Goal: Find specific fact: Find specific fact

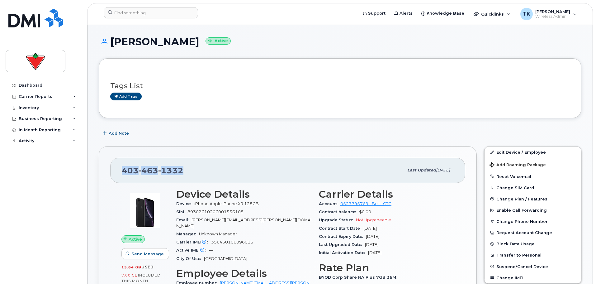
click at [116, 166] on div "403 463 1332 Last updated Aug 25, 2025" at bounding box center [287, 170] width 355 height 25
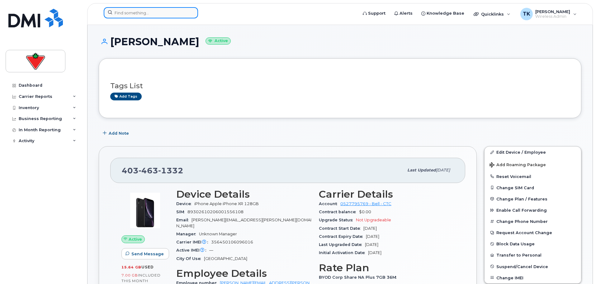
click at [127, 9] on input at bounding box center [151, 12] width 94 height 11
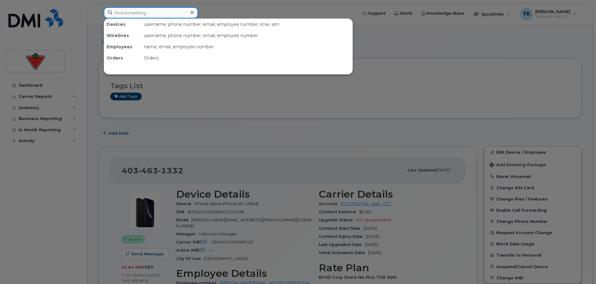
paste input "4034631332"
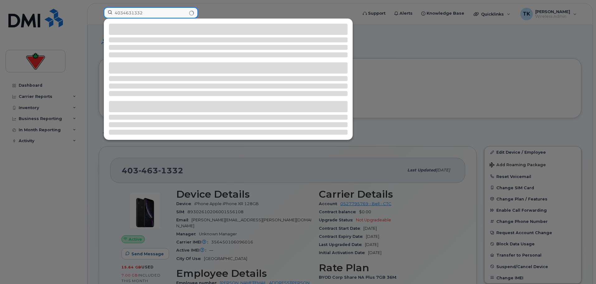
drag, startPoint x: 148, startPoint y: 12, endPoint x: 67, endPoint y: 9, distance: 81.4
click at [99, 9] on div "4034631332" at bounding box center [229, 14] width 260 height 14
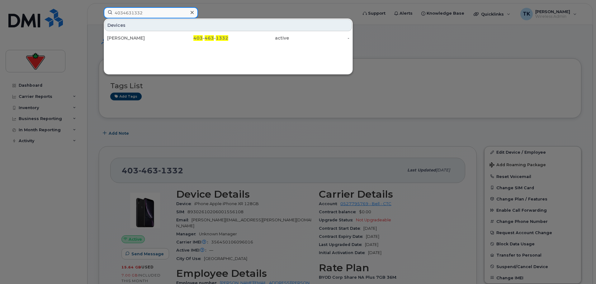
drag, startPoint x: 162, startPoint y: 10, endPoint x: 158, endPoint y: 10, distance: 4.1
click at [162, 10] on input "4034631332" at bounding box center [151, 12] width 94 height 11
drag, startPoint x: 150, startPoint y: 13, endPoint x: 78, endPoint y: 8, distance: 73.0
click at [99, 7] on div "4034631332 Devices Michael Coleman 403 - 463 - 1332 active -" at bounding box center [229, 14] width 260 height 14
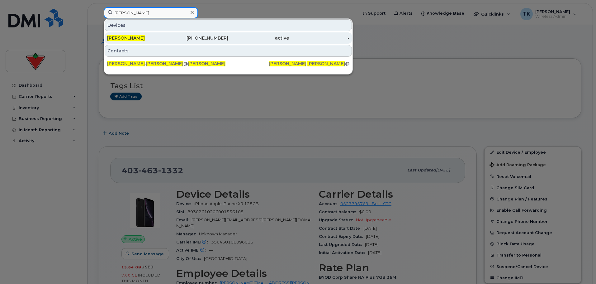
type input "simon clancy"
click at [152, 40] on div "[PERSON_NAME]" at bounding box center [137, 38] width 61 height 6
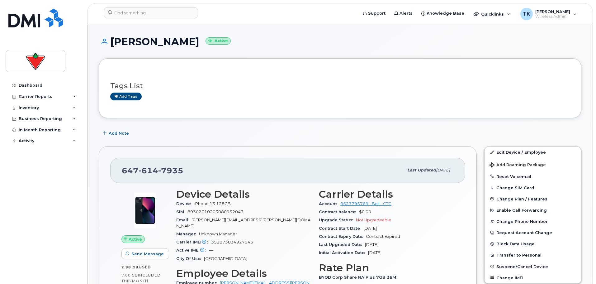
drag, startPoint x: 302, startPoint y: 30, endPoint x: 289, endPoint y: 30, distance: 12.5
click at [23, 83] on div "Dashboard" at bounding box center [31, 85] width 24 height 5
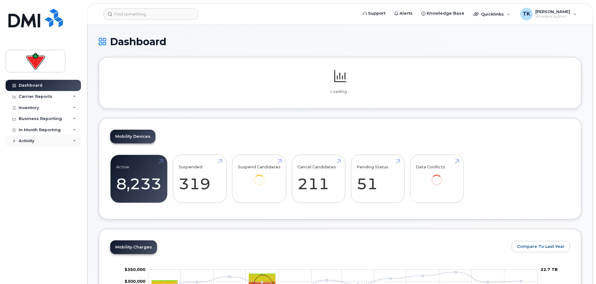
click at [30, 139] on div "Activity" at bounding box center [27, 140] width 16 height 5
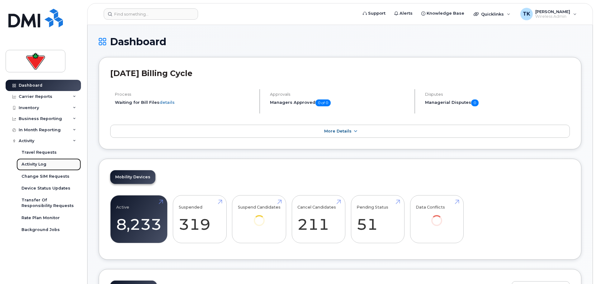
click at [42, 163] on div "Activity Log" at bounding box center [33, 164] width 25 height 6
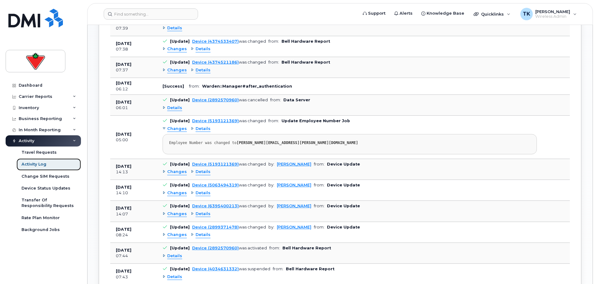
scroll to position [467, 0]
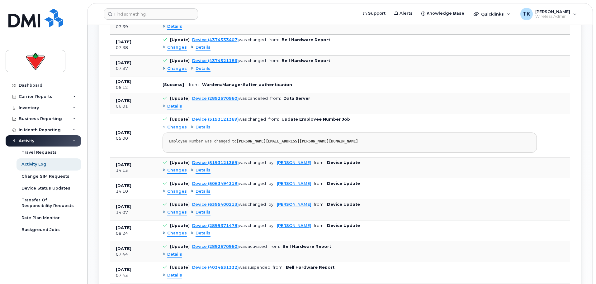
click at [176, 125] on span "Changes" at bounding box center [177, 127] width 20 height 6
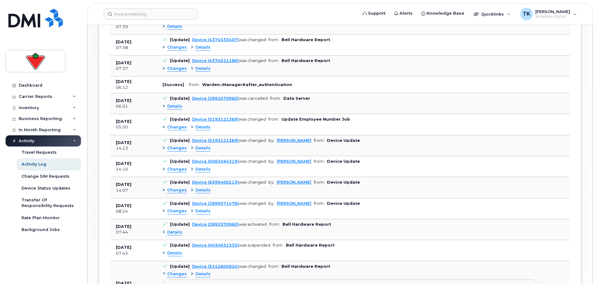
click at [176, 125] on span "Changes" at bounding box center [177, 127] width 20 height 6
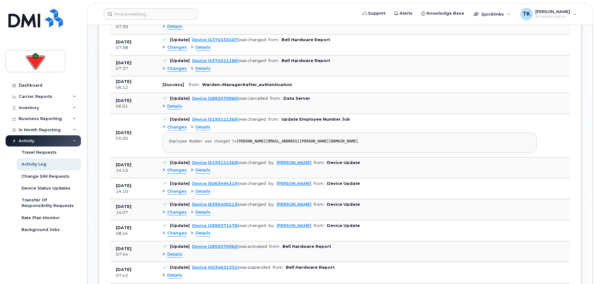
click at [202, 125] on span "Details" at bounding box center [203, 127] width 15 height 6
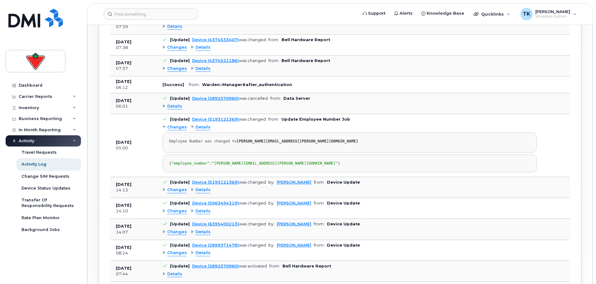
click at [202, 125] on span "Details" at bounding box center [203, 127] width 15 height 6
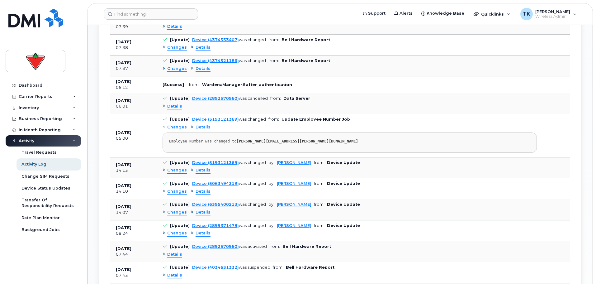
click at [172, 171] on span "Changes" at bounding box center [177, 170] width 20 height 6
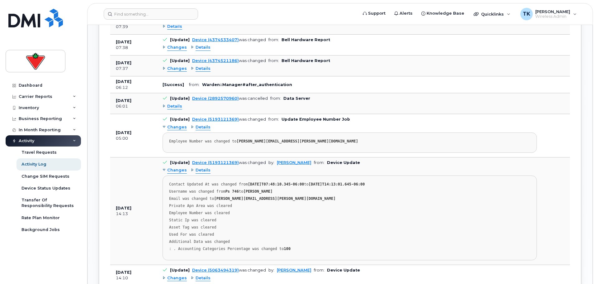
click at [172, 171] on span "Changes" at bounding box center [177, 170] width 20 height 6
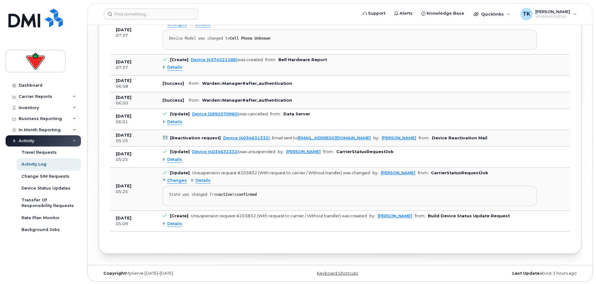
scroll to position [896, 0]
click at [43, 188] on div "Device Status Updates" at bounding box center [45, 188] width 49 height 6
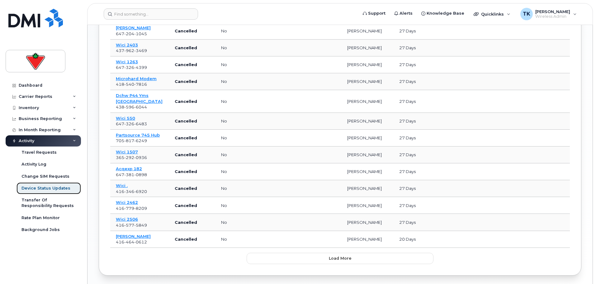
scroll to position [315, 0]
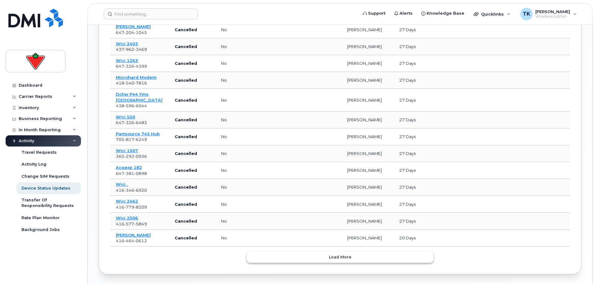
click at [334, 254] on span "Load more" at bounding box center [340, 257] width 23 height 6
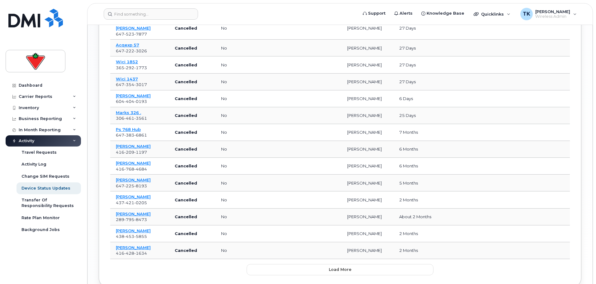
scroll to position [736, 0]
click at [36, 129] on div "In Month Reporting" at bounding box center [40, 129] width 42 height 5
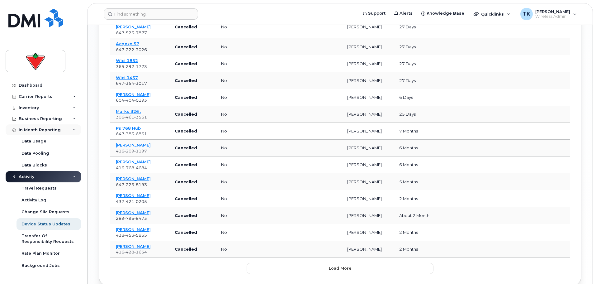
click at [41, 131] on div "In Month Reporting" at bounding box center [40, 129] width 42 height 5
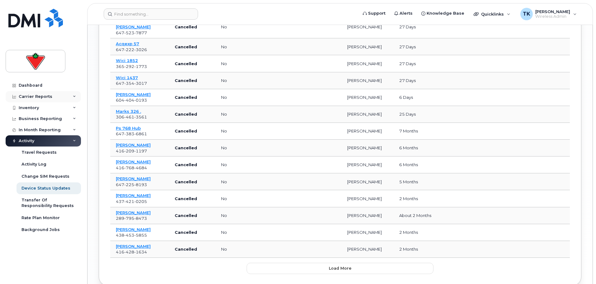
click at [36, 93] on div "Carrier Reports" at bounding box center [43, 96] width 75 height 11
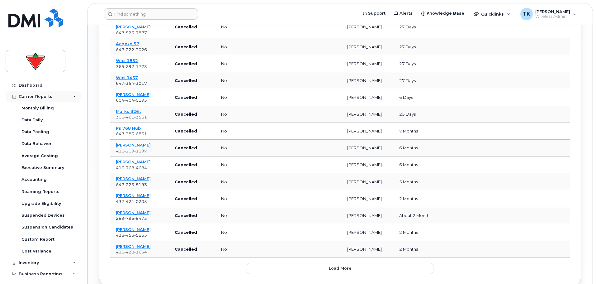
click at [36, 93] on div "Carrier Reports" at bounding box center [43, 96] width 75 height 11
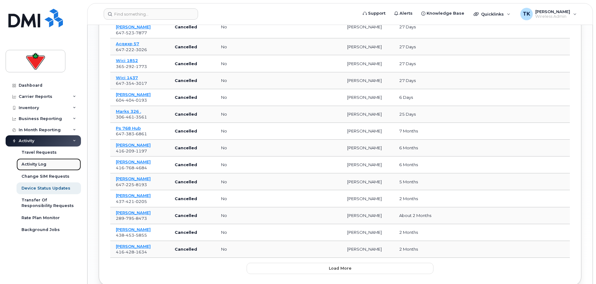
click at [36, 162] on div "Activity Log" at bounding box center [33, 164] width 25 height 6
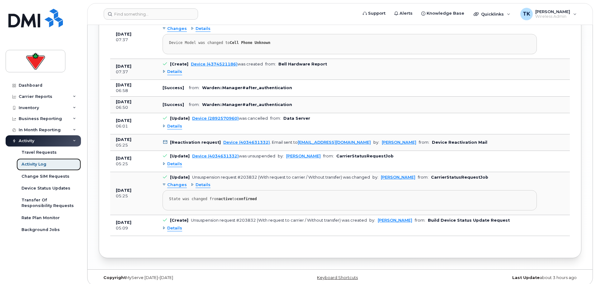
scroll to position [896, 0]
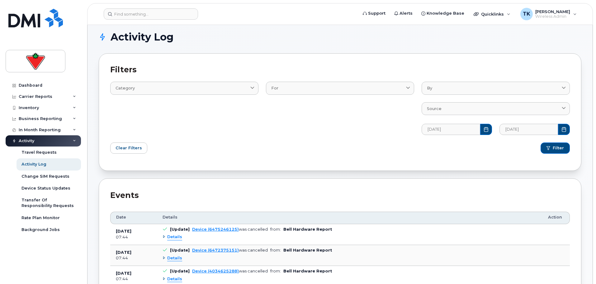
scroll to position [0, 0]
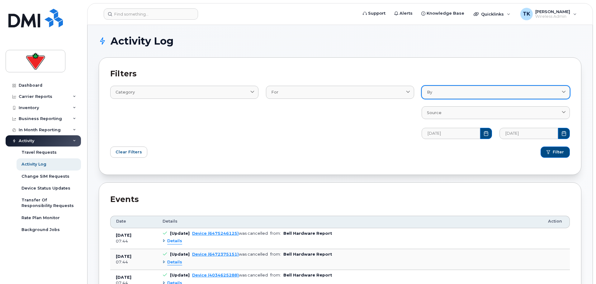
click at [461, 94] on div "By" at bounding box center [496, 92] width 138 height 6
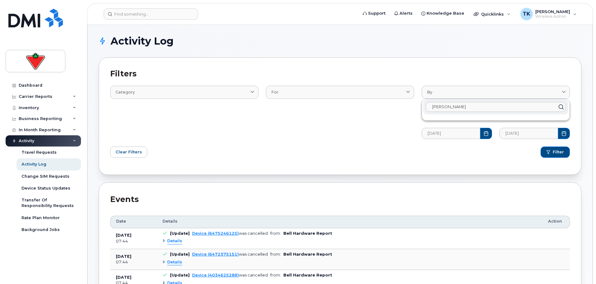
type input "marc lanthier"
click button "Filter" at bounding box center [555, 151] width 29 height 11
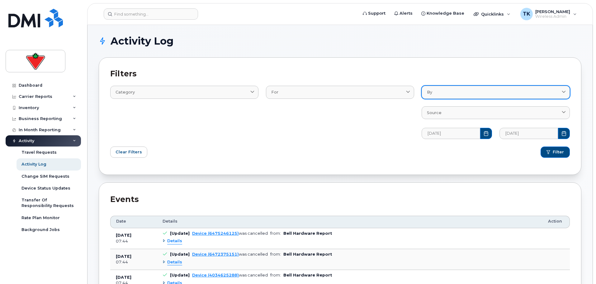
click at [458, 91] on div "By" at bounding box center [496, 92] width 138 height 6
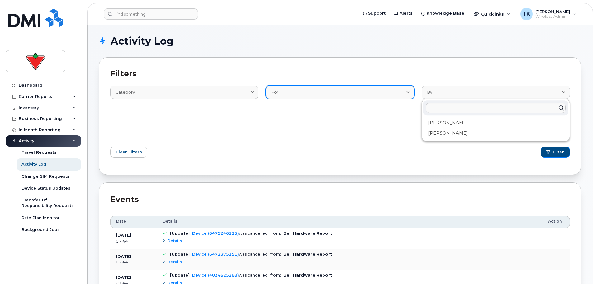
click at [338, 96] on link "For" at bounding box center [340, 92] width 148 height 13
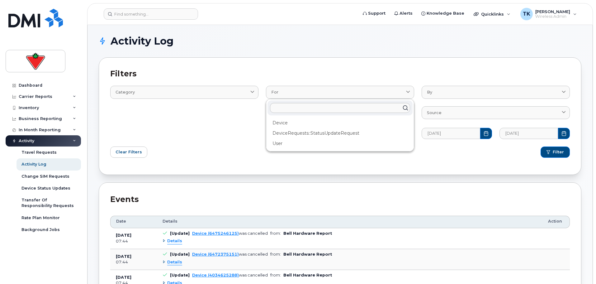
click at [211, 109] on div "Category Email Log Text" at bounding box center [185, 108] width 156 height 68
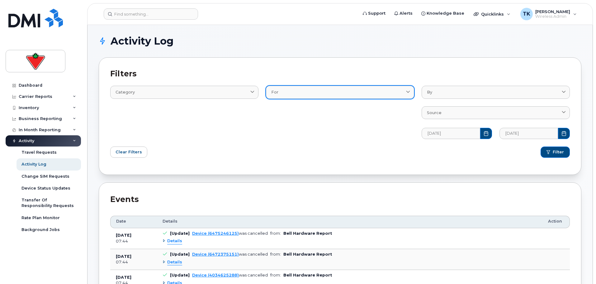
click at [339, 90] on div "For" at bounding box center [340, 92] width 138 height 6
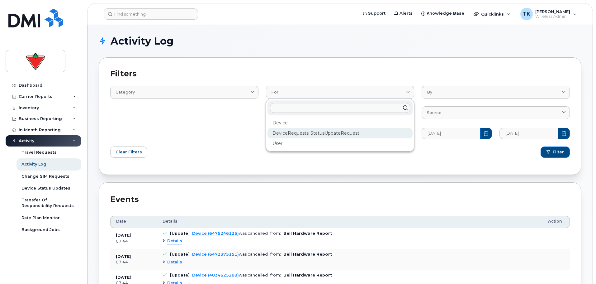
click at [303, 137] on div "DeviceRequests::StatusUpdateRequest" at bounding box center [340, 133] width 145 height 10
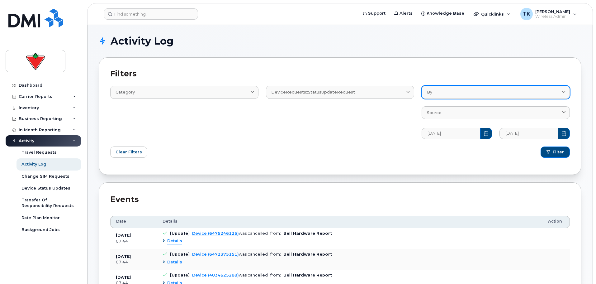
click at [483, 96] on link "By" at bounding box center [496, 92] width 148 height 13
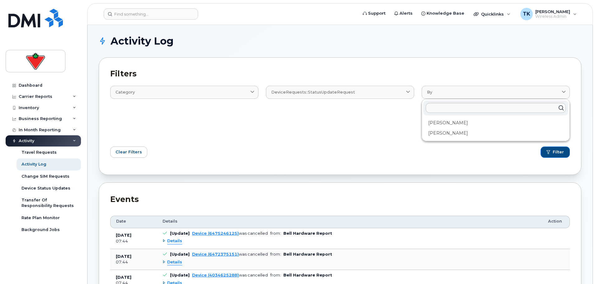
click at [327, 126] on div "DeviceRequests::StatusUpdateRequest Device DeviceRequests::StatusUpdateRequest …" at bounding box center [340, 108] width 156 height 68
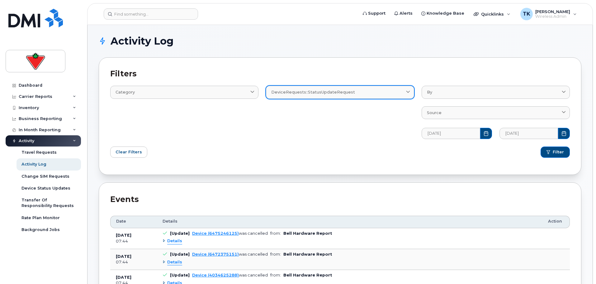
click at [303, 93] on span "DeviceRequests::StatusUpdateRequest" at bounding box center [313, 92] width 84 height 6
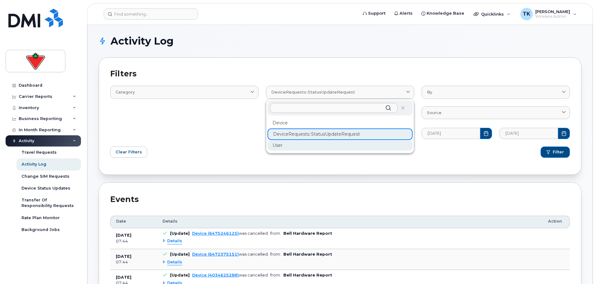
click at [281, 149] on div "User" at bounding box center [340, 145] width 145 height 10
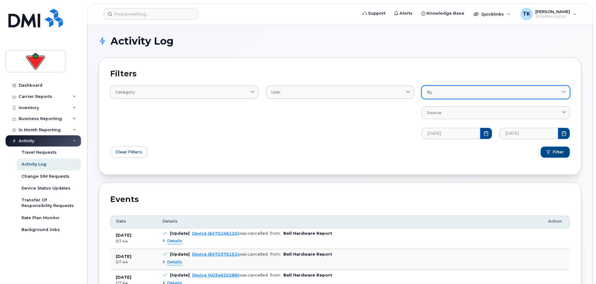
click at [444, 93] on div "By" at bounding box center [496, 92] width 138 height 6
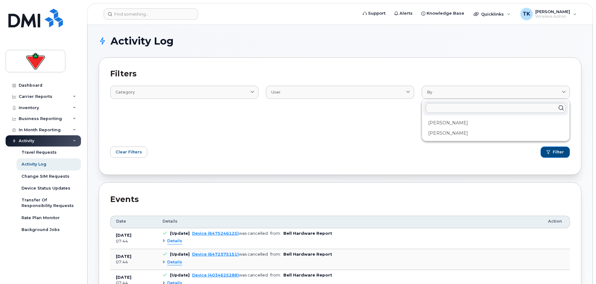
click at [291, 142] on div "User Device DeviceRequests::StatusUpdateRequest User" at bounding box center [340, 108] width 156 height 68
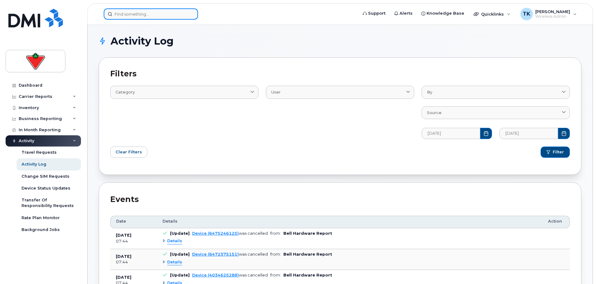
click at [140, 15] on input at bounding box center [151, 13] width 94 height 11
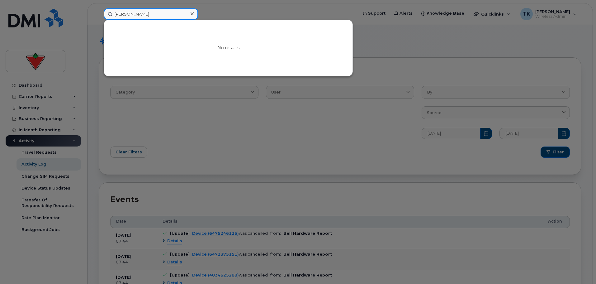
click at [155, 14] on input "tom reynolds" at bounding box center [151, 13] width 94 height 11
type input "tom reynolds"
click at [31, 80] on div at bounding box center [298, 142] width 596 height 284
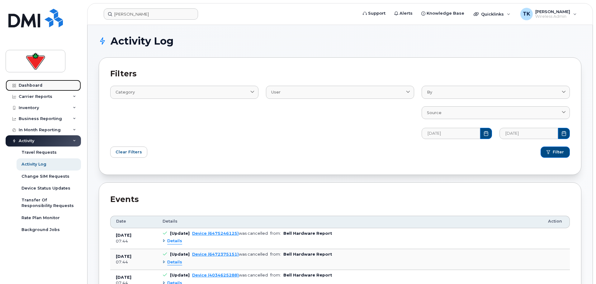
click at [31, 82] on link "Dashboard" at bounding box center [43, 85] width 75 height 11
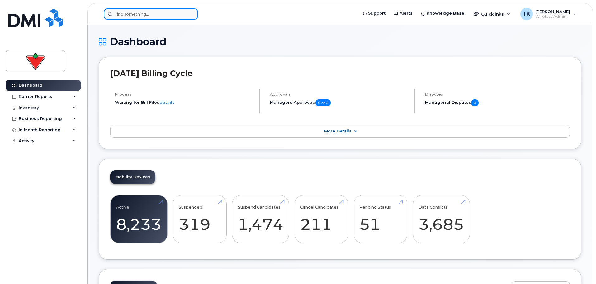
click at [134, 12] on input at bounding box center [151, 13] width 94 height 11
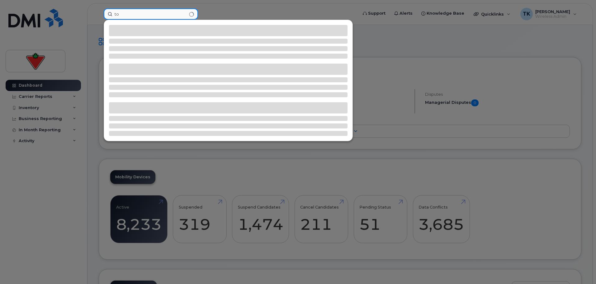
type input "t"
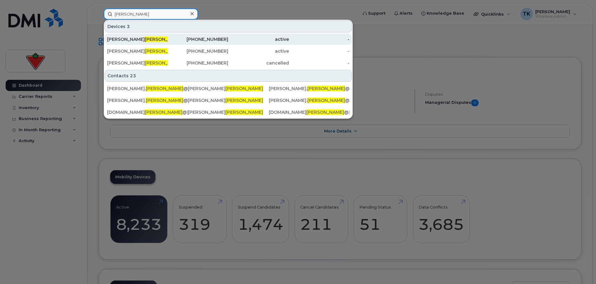
type input "[PERSON_NAME]"
click at [145, 38] on span "[PERSON_NAME]" at bounding box center [164, 39] width 38 height 6
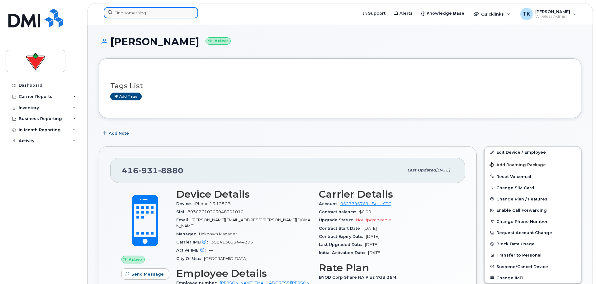
click at [152, 12] on input at bounding box center [151, 12] width 94 height 11
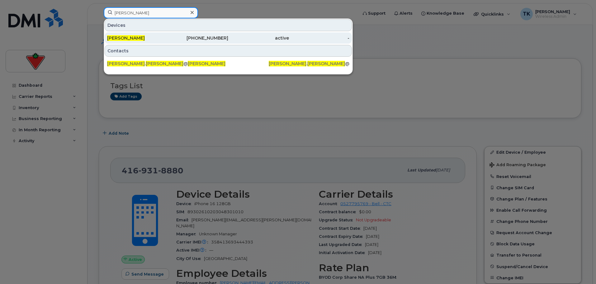
type input "[PERSON_NAME]"
click at [130, 38] on span "[PERSON_NAME]" at bounding box center [126, 38] width 38 height 6
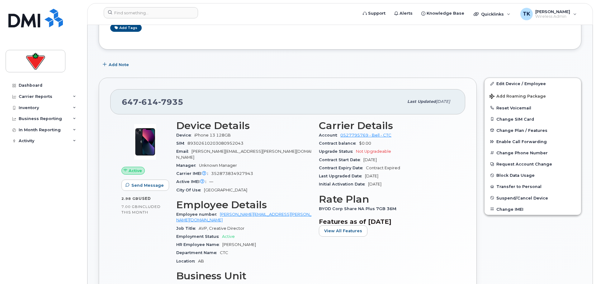
scroll to position [93, 0]
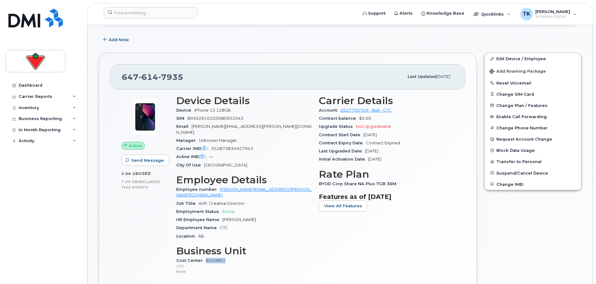
drag, startPoint x: 228, startPoint y: 250, endPoint x: 206, endPoint y: 250, distance: 22.7
click at [206, 256] on div "Cost Center 8300801 CTC None" at bounding box center [243, 265] width 135 height 19
copy link "8300801"
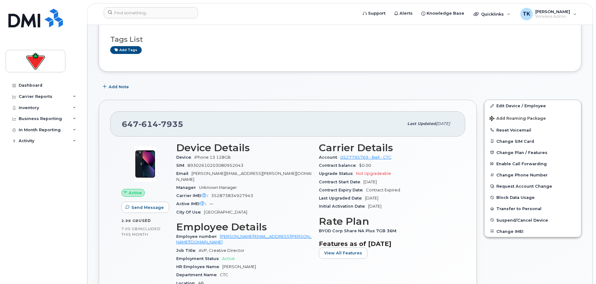
scroll to position [0, 0]
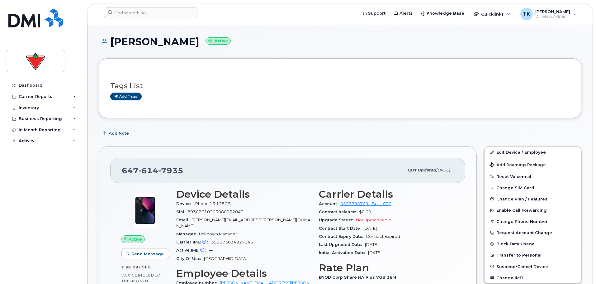
drag, startPoint x: 171, startPoint y: 167, endPoint x: 176, endPoint y: 167, distance: 5.0
click at [171, 167] on span "7935" at bounding box center [170, 170] width 25 height 9
drag, startPoint x: 187, startPoint y: 171, endPoint x: 119, endPoint y: 171, distance: 67.9
click at [119, 171] on div "647 614 7935 Last updated Feb 11, 2025" at bounding box center [287, 170] width 355 height 25
copy span "647 614 7935"
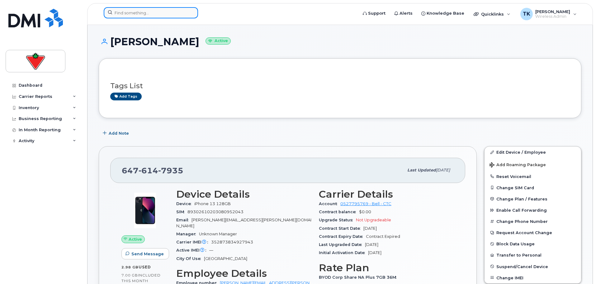
click at [132, 11] on input at bounding box center [151, 12] width 94 height 11
paste input "6476147935"
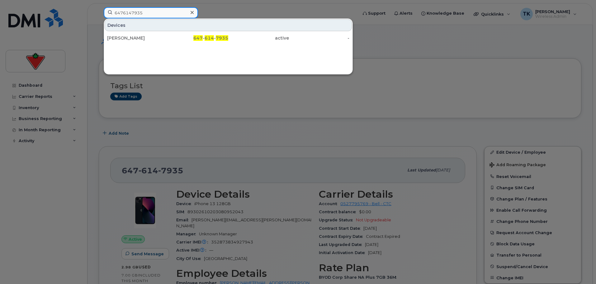
drag, startPoint x: 157, startPoint y: 12, endPoint x: 62, endPoint y: 12, distance: 95.6
click at [99, 12] on div "6476147935 Devices Simon Clancy 647 - 614 - 7935 active -" at bounding box center [229, 14] width 260 height 14
paste input "4168458392"
click at [208, 78] on div at bounding box center [298, 142] width 596 height 284
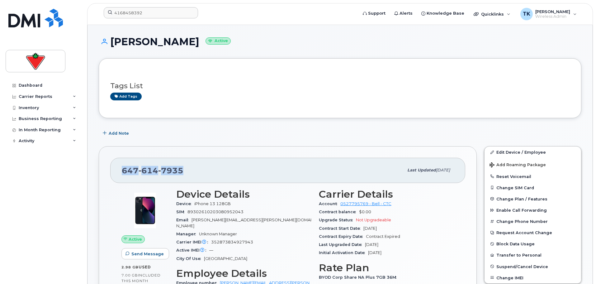
drag, startPoint x: 152, startPoint y: 164, endPoint x: 117, endPoint y: 160, distance: 34.6
click at [117, 160] on div "647 614 7935 Last updated Feb 11, 2025" at bounding box center [287, 170] width 355 height 25
copy span "647 614 7935"
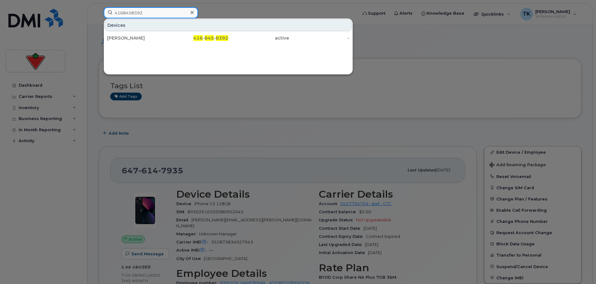
click at [157, 17] on input "4168458392" at bounding box center [151, 12] width 94 height 11
drag, startPoint x: 158, startPoint y: 13, endPoint x: 85, endPoint y: 12, distance: 72.9
click at [99, 12] on div "4168458392 Devices Joscelyn Dosanjh 416 - 845 - 8392 active -" at bounding box center [229, 14] width 260 height 14
paste input "6476147935"
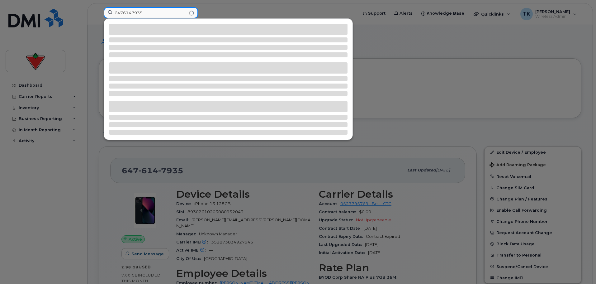
drag, startPoint x: 64, startPoint y: 1, endPoint x: 49, endPoint y: -1, distance: 15.1
type input "6476147935"
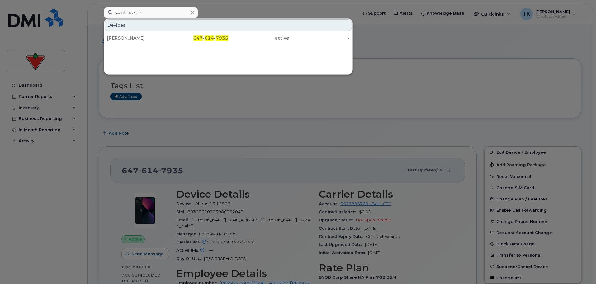
click at [214, 96] on div at bounding box center [298, 142] width 596 height 284
